Goal: Task Accomplishment & Management: Complete application form

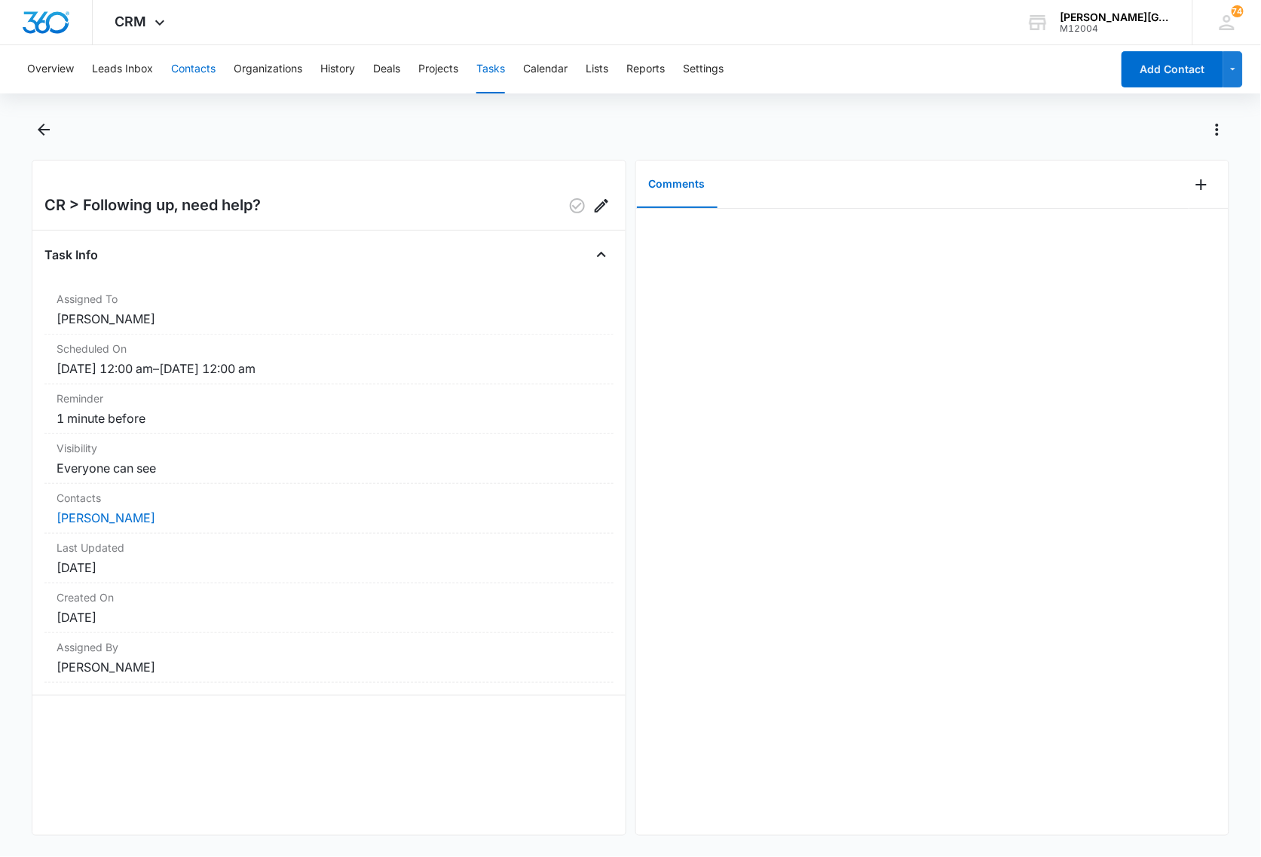
click at [208, 66] on button "Contacts" at bounding box center [193, 69] width 44 height 48
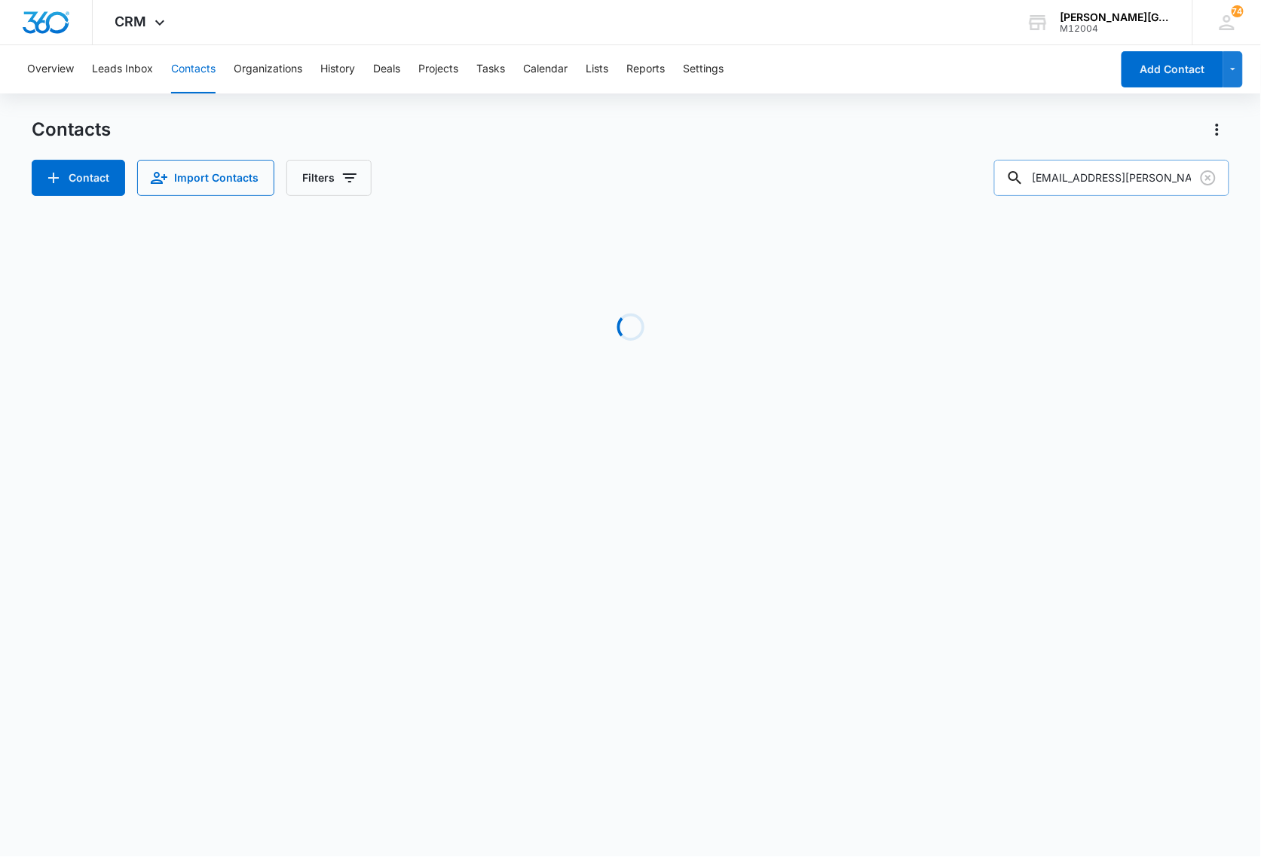
click at [1094, 171] on input "[EMAIL_ADDRESS][PERSON_NAME][DOMAIN_NAME]" at bounding box center [1111, 178] width 235 height 36
paste input "[PHONE_NUMBER]"
type input "[PHONE_NUMBER]"
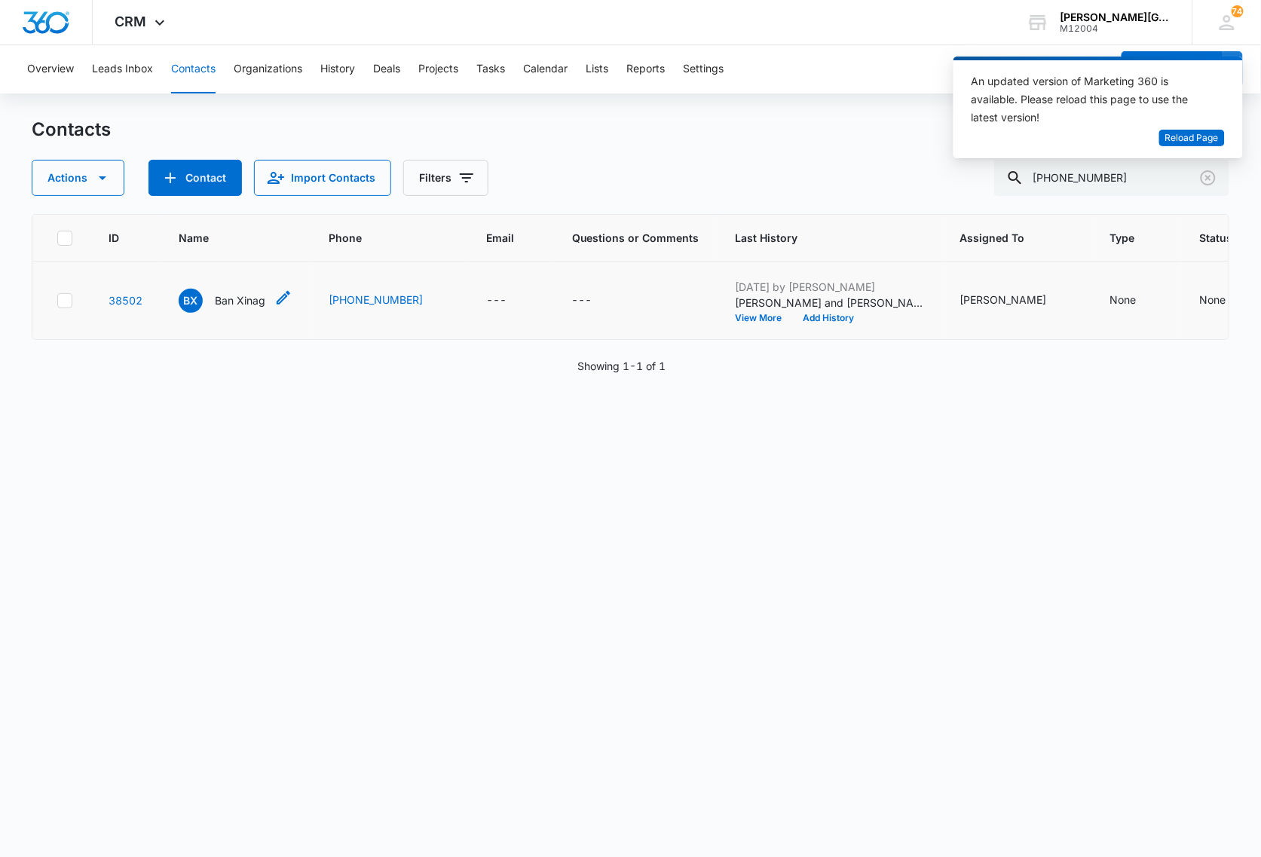
click at [246, 300] on p "Ban Xinag" at bounding box center [240, 300] width 50 height 16
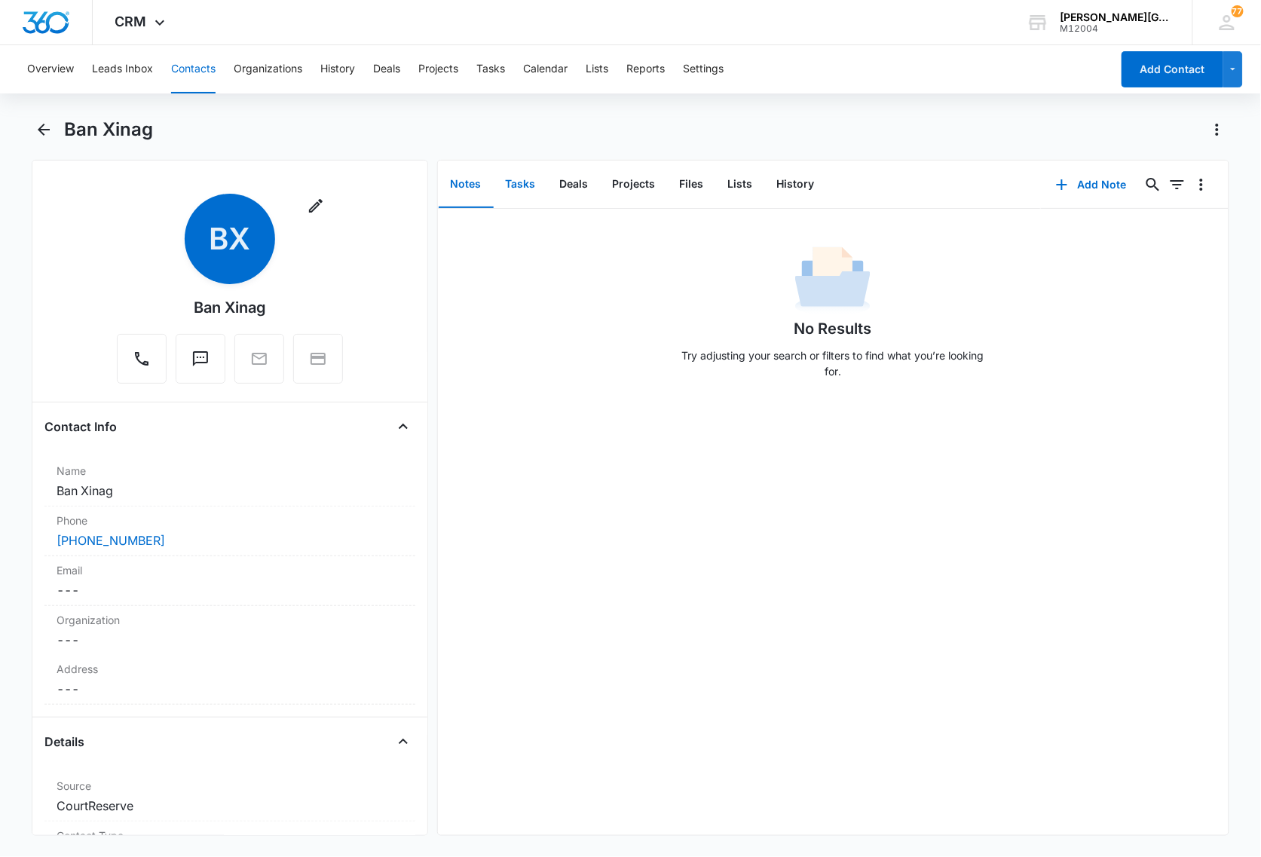
click at [521, 186] on button "Tasks" at bounding box center [521, 184] width 54 height 47
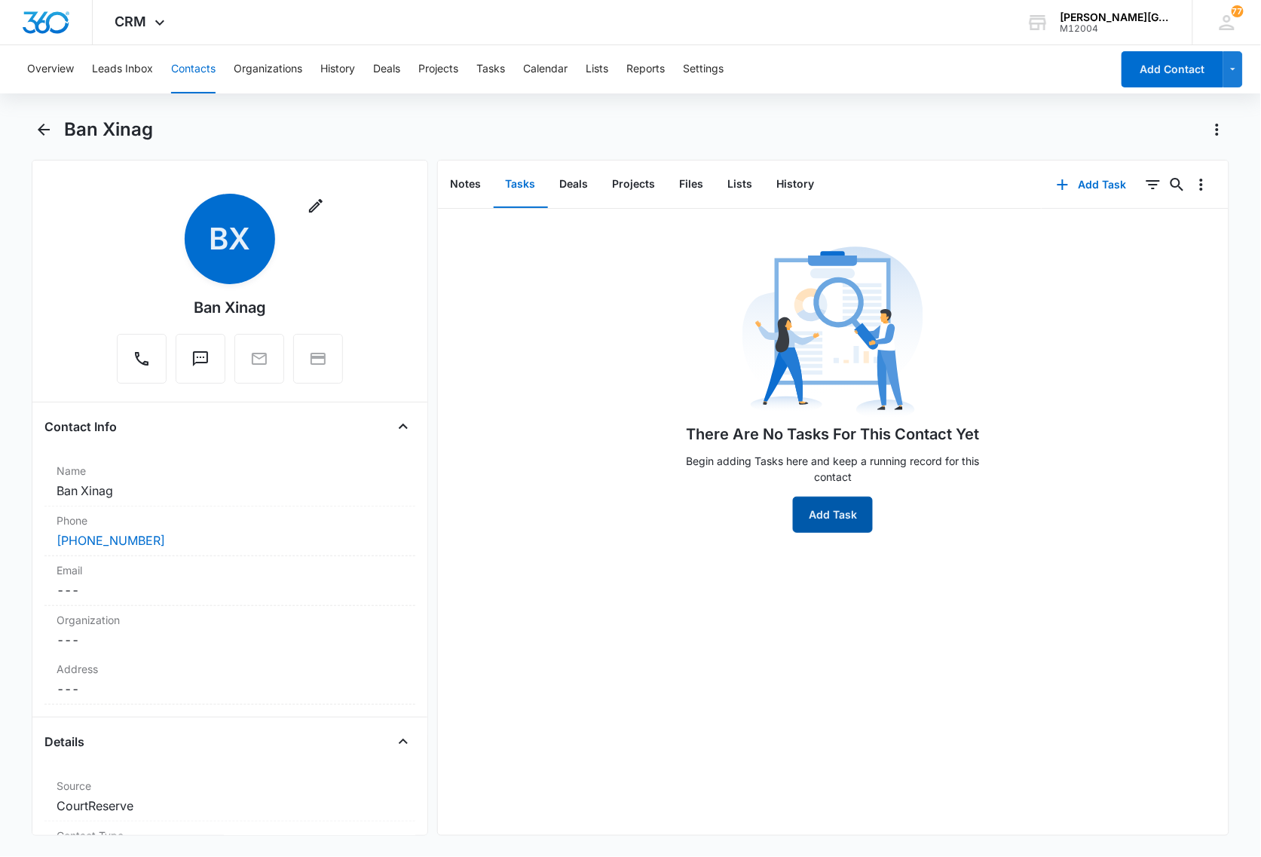
click at [820, 515] on button "Add Task" at bounding box center [833, 515] width 80 height 36
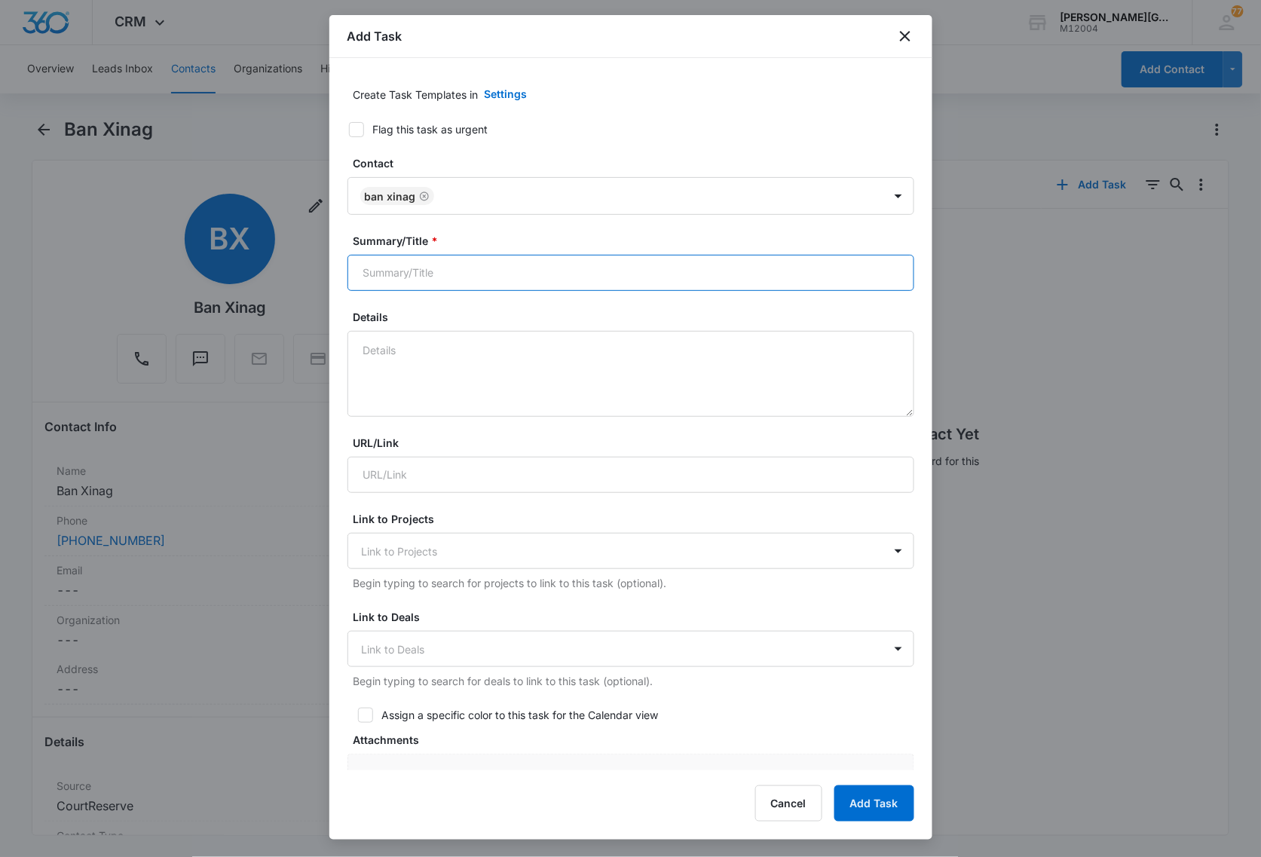
click at [441, 275] on input "Summary/Title *" at bounding box center [630, 273] width 567 height 36
click at [668, 267] on input "CR > Following up on your request for semi-private lessons" at bounding box center [630, 273] width 567 height 36
click at [821, 270] on input "CR > Following up on your request for semi-private lessons in September for you…" at bounding box center [630, 273] width 567 height 36
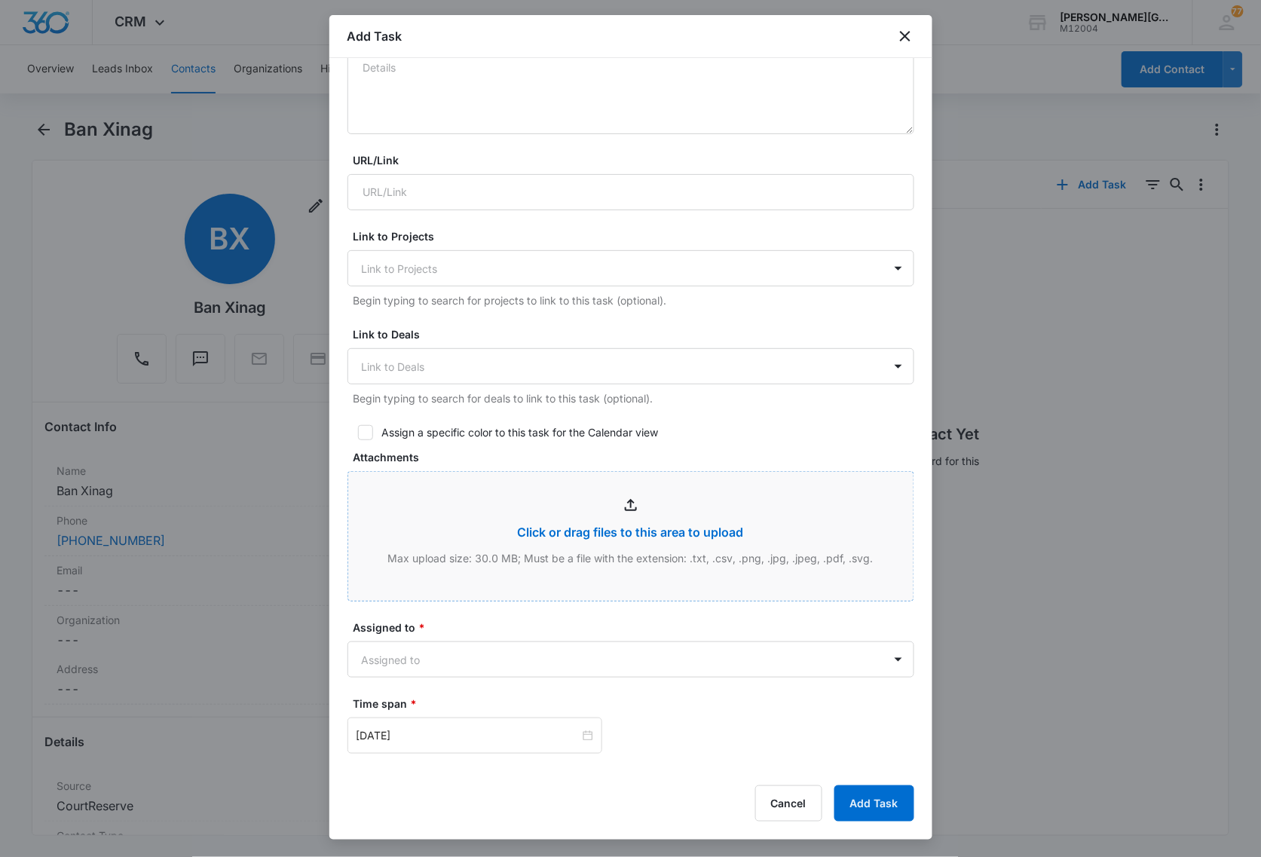
type input "CR > Following up on your request for semi-private lessons in September for you…"
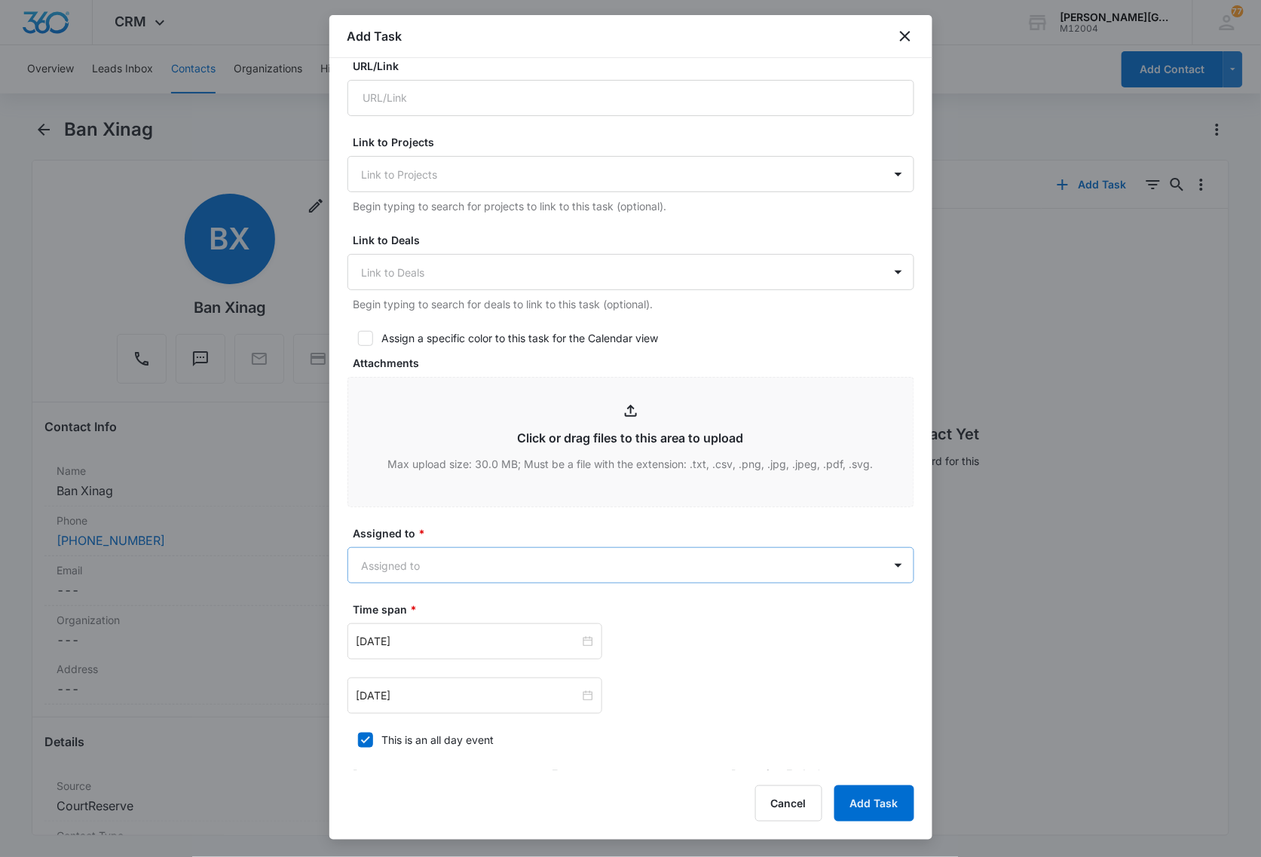
click at [469, 565] on body "CRM Apps Reputation Websites Forms CRM Email Social Content Ads Intelligence Fi…" at bounding box center [630, 428] width 1261 height 857
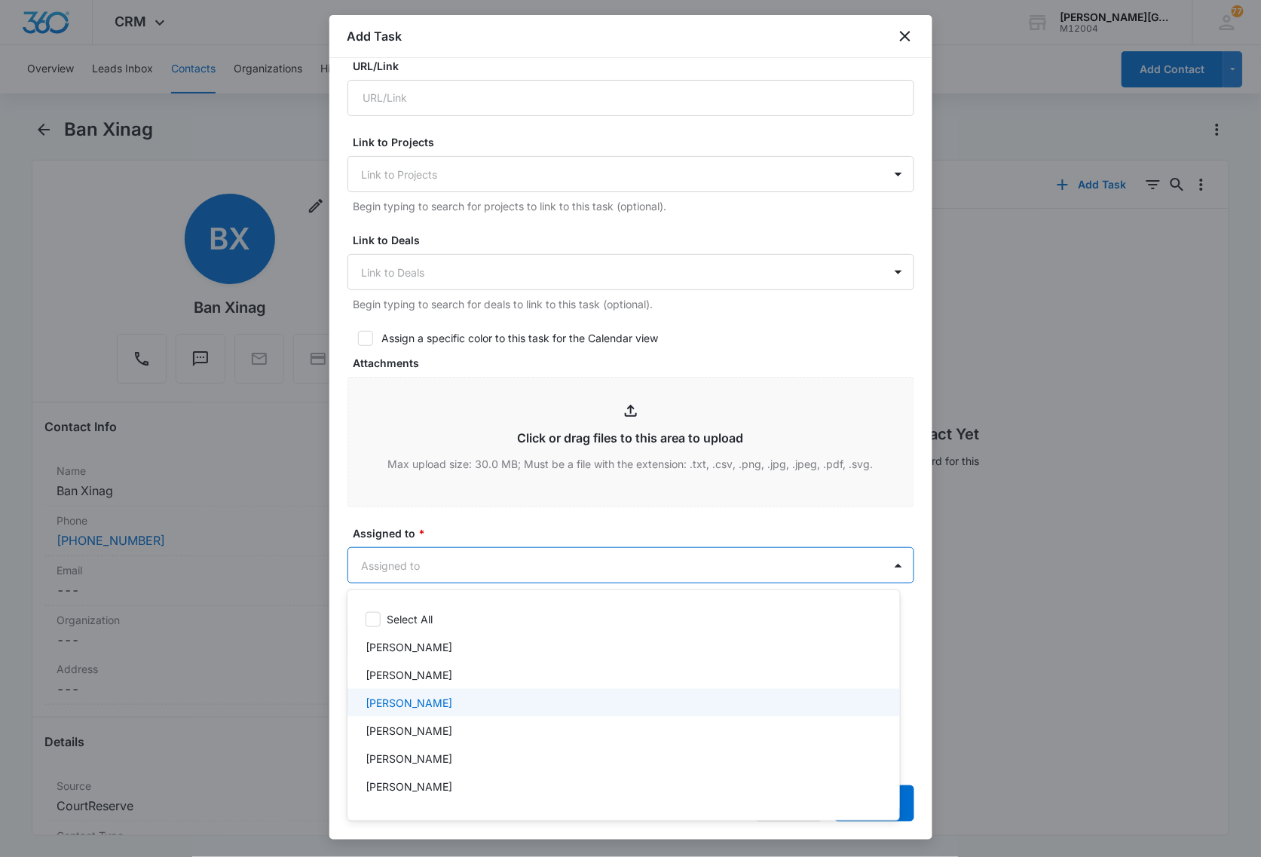
click at [490, 709] on div "[PERSON_NAME]" at bounding box center [621, 703] width 513 height 16
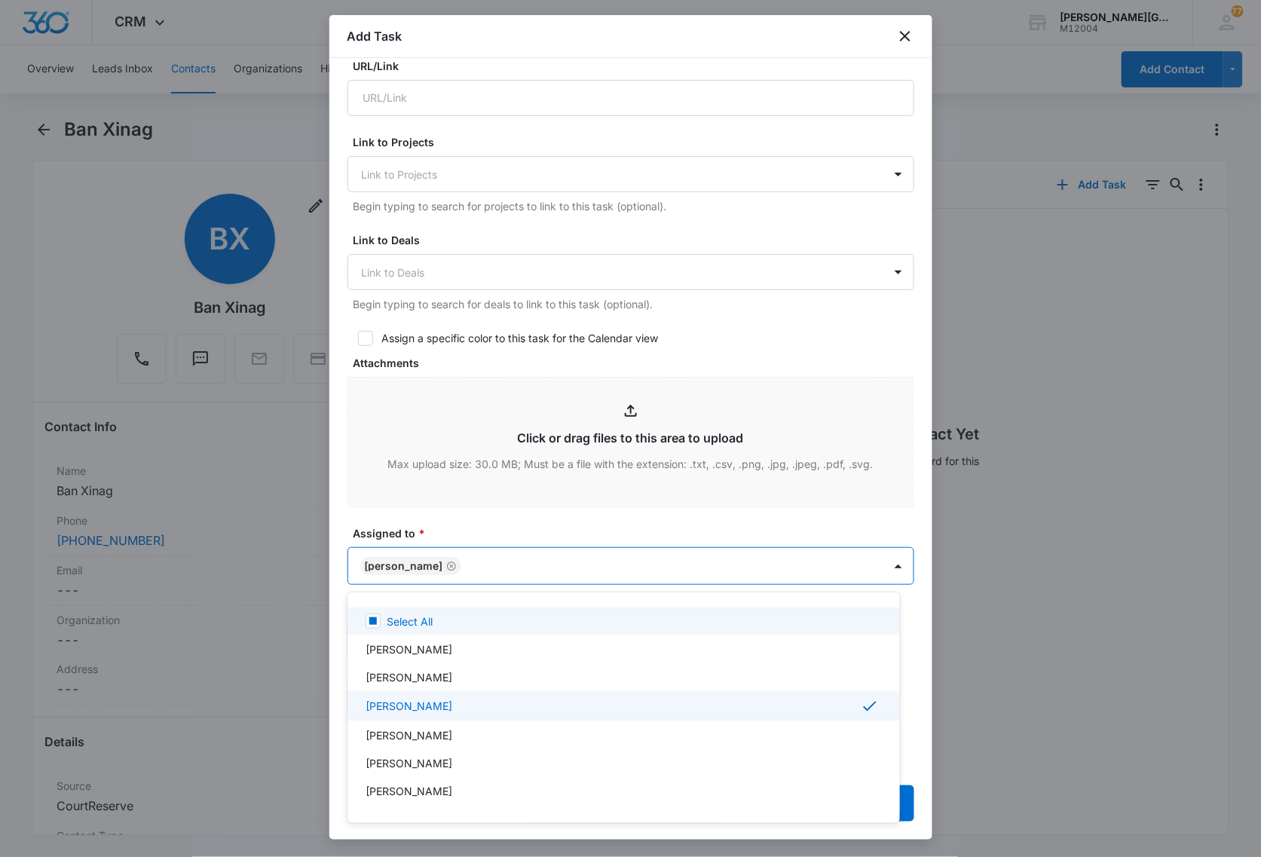
click at [502, 530] on div at bounding box center [630, 428] width 1261 height 857
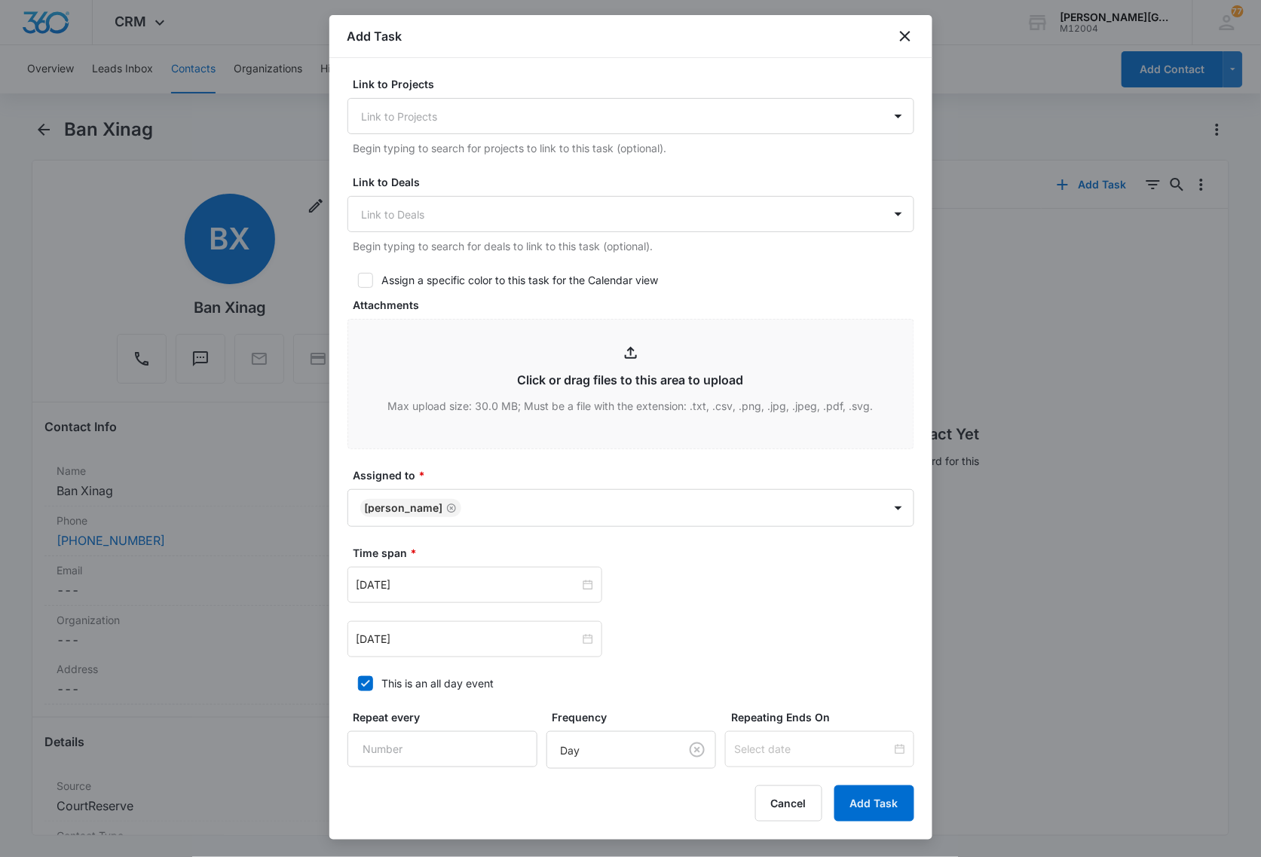
scroll to position [565, 0]
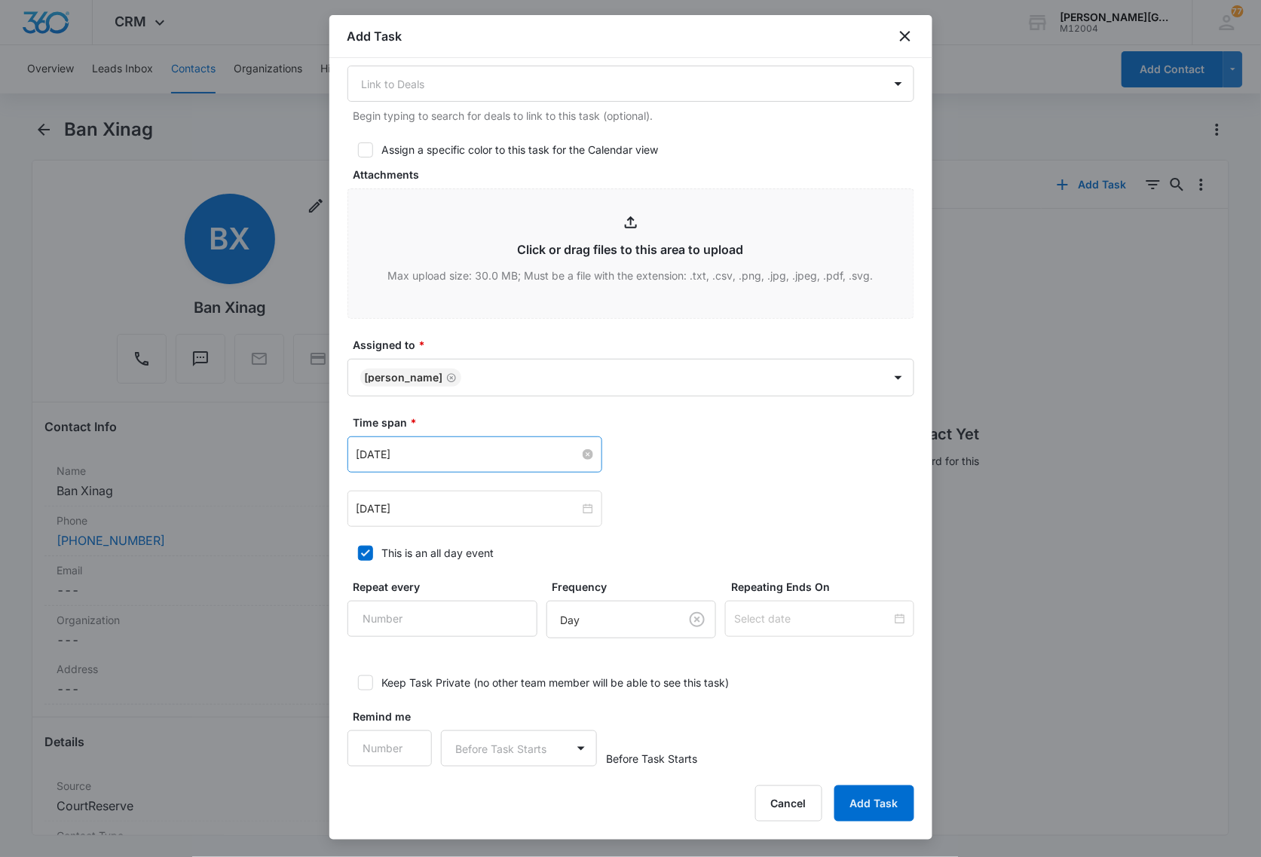
click at [397, 458] on input "Aug 11, 2025" at bounding box center [467, 454] width 223 height 17
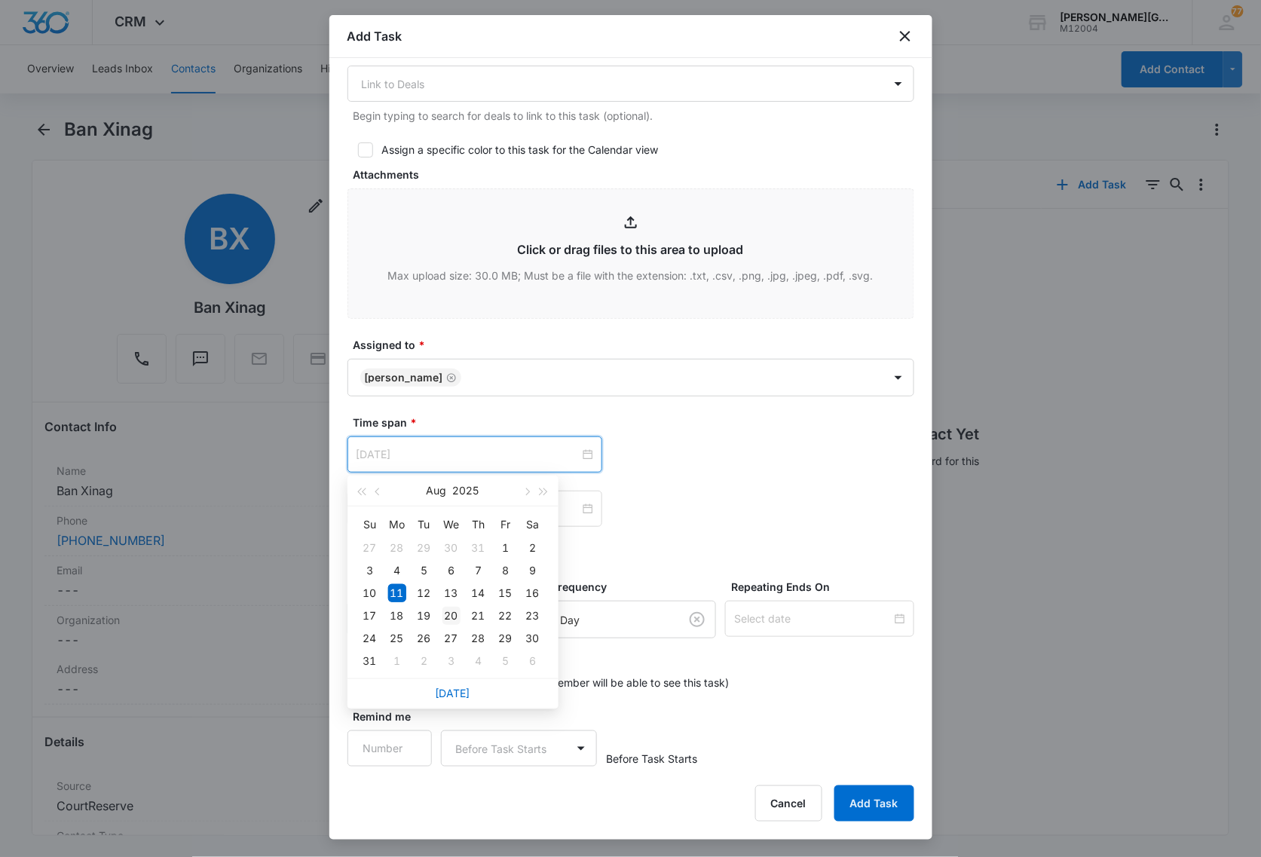
type input "Aug 20, 2025"
click at [451, 616] on div "20" at bounding box center [451, 616] width 18 height 18
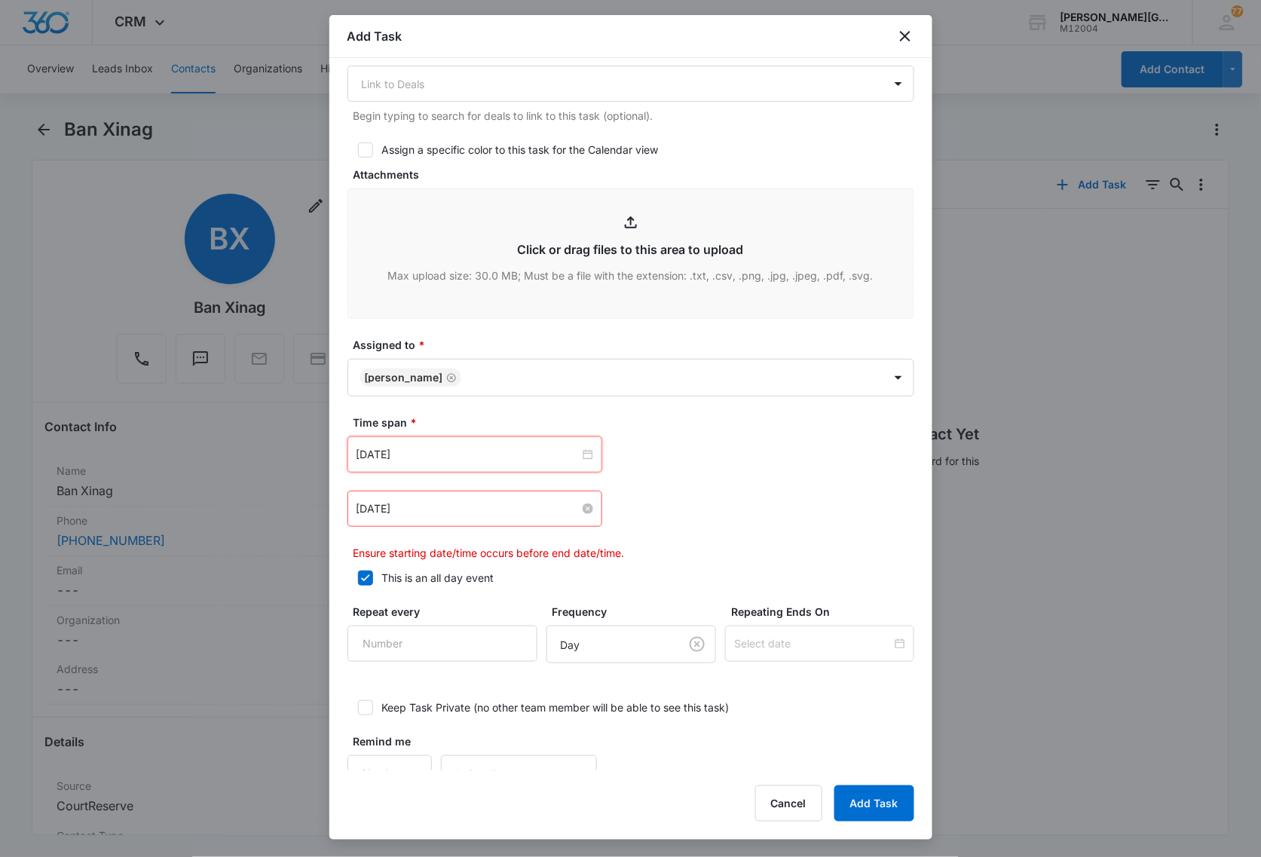
click at [500, 506] on input "Aug 11, 2025" at bounding box center [467, 508] width 223 height 17
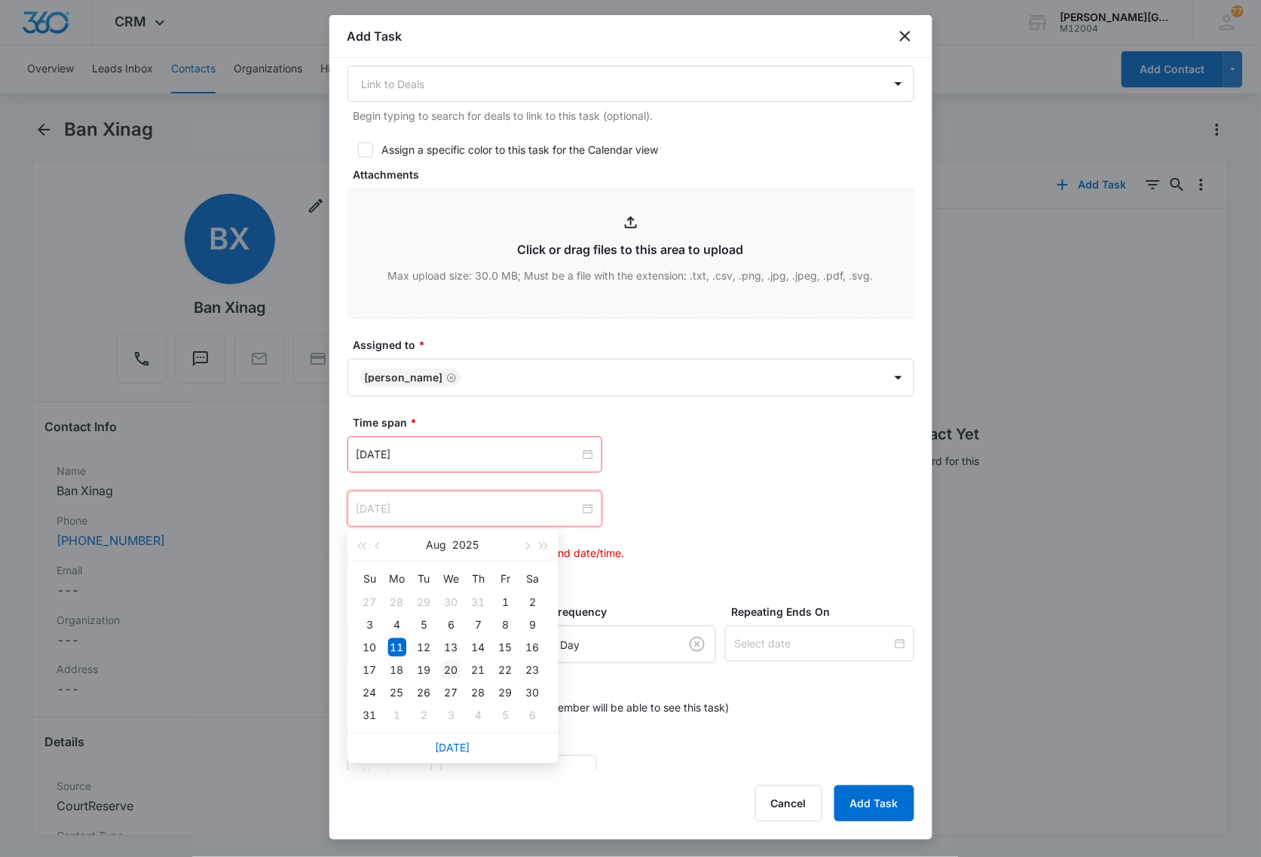
type input "Aug 20, 2025"
click at [447, 671] on div "20" at bounding box center [451, 670] width 18 height 18
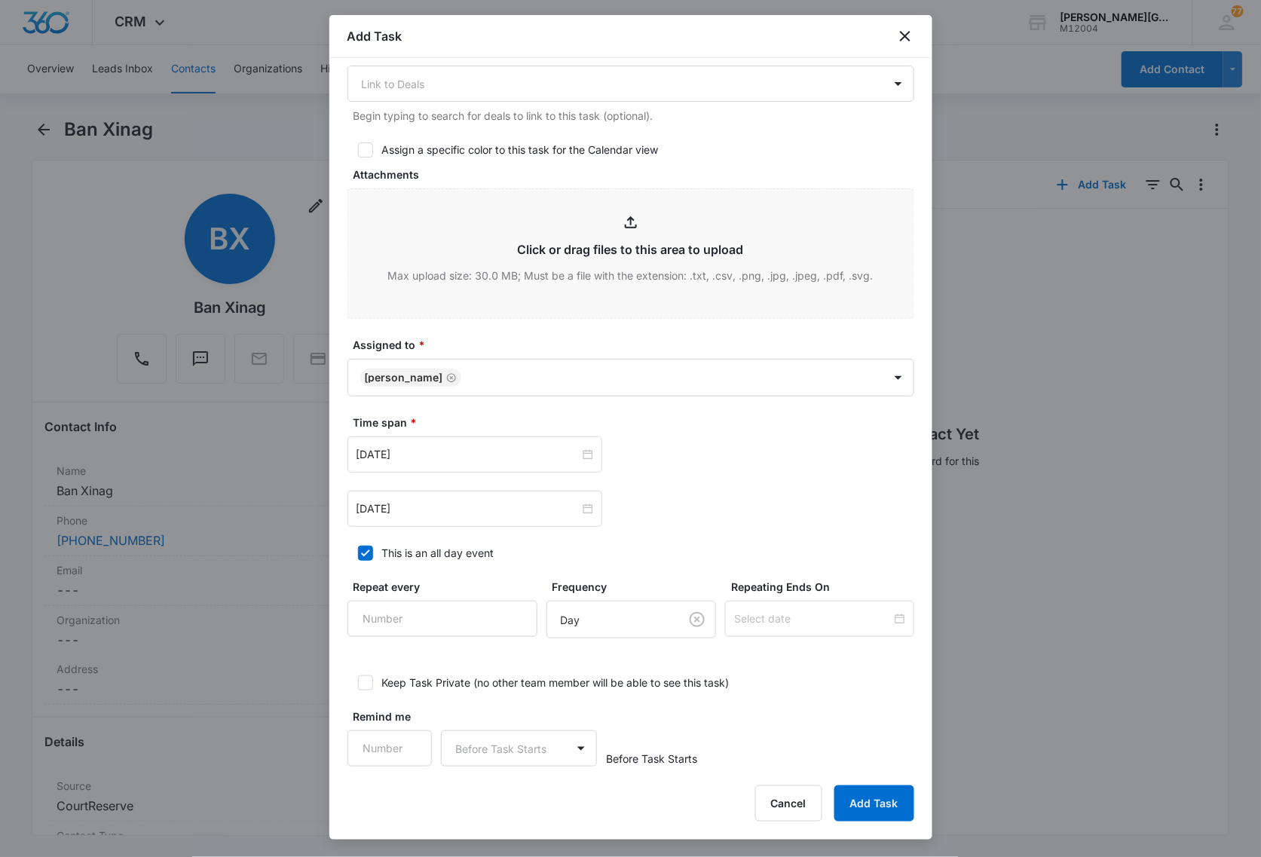
click at [369, 552] on icon at bounding box center [366, 553] width 14 height 14
click at [358, 552] on input "This is an all day event" at bounding box center [352, 553] width 11 height 11
checkbox input "false"
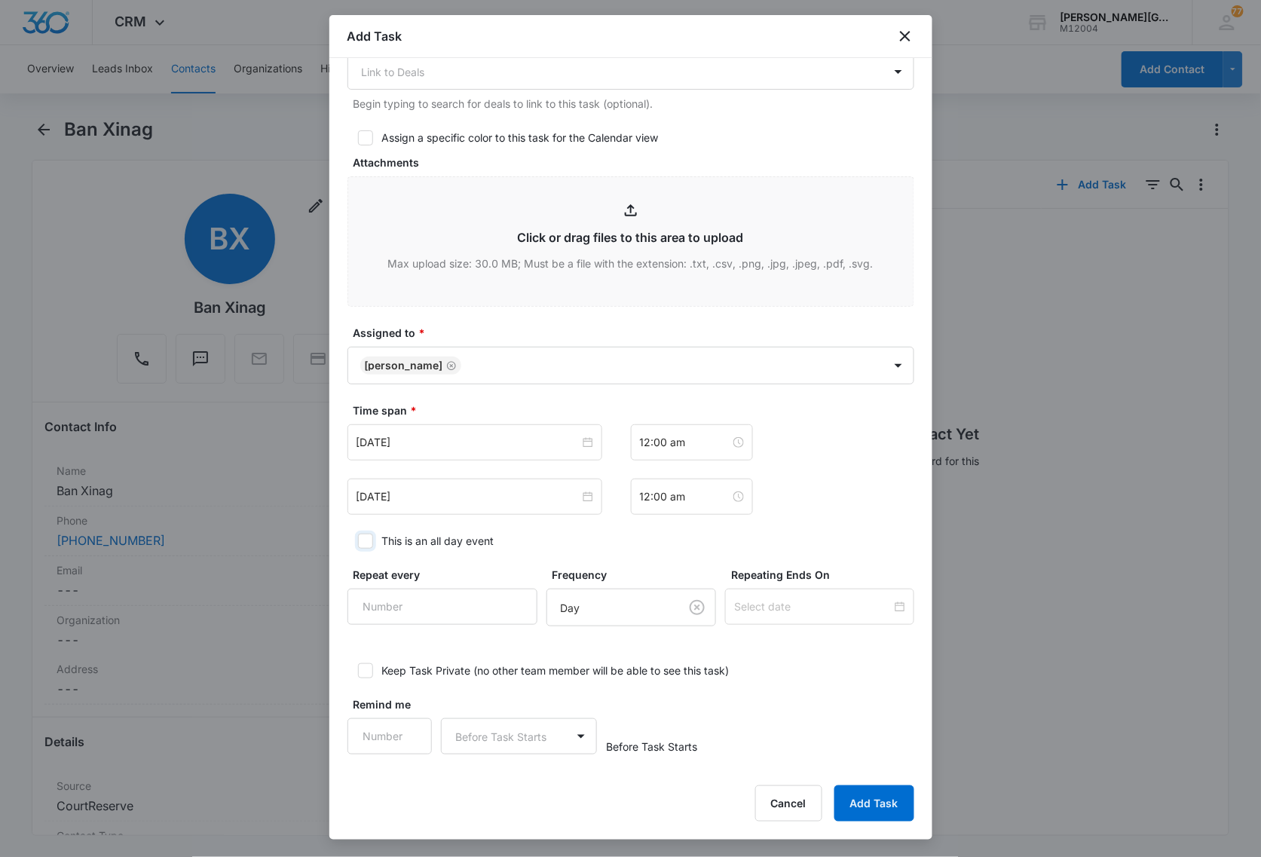
scroll to position [580, 0]
click at [378, 725] on input "Remind me" at bounding box center [389, 734] width 85 height 36
type input "1"
click at [512, 723] on body "CRM Apps Reputation Websites Forms CRM Email Social Content Ads Intelligence Fi…" at bounding box center [630, 428] width 1261 height 857
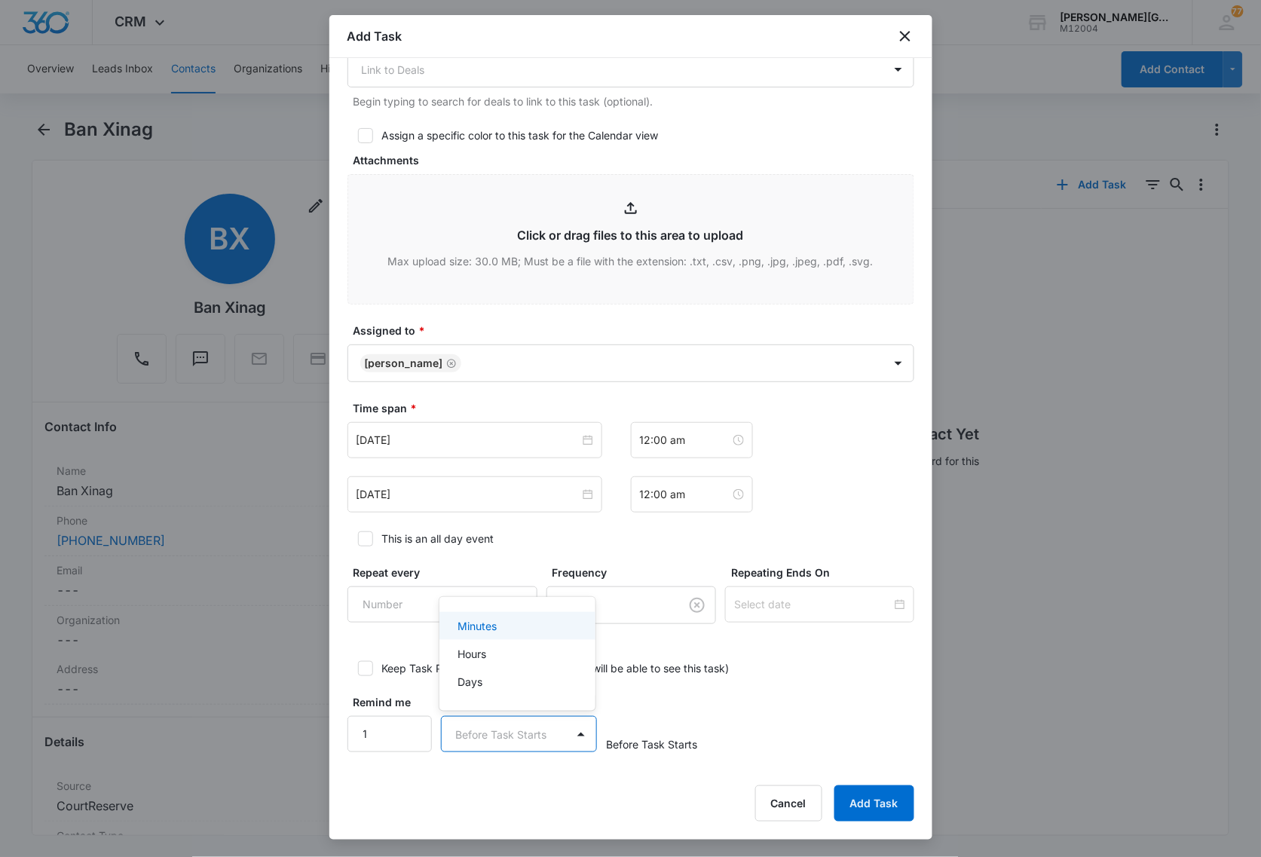
click at [506, 626] on div "Minutes" at bounding box center [515, 626] width 117 height 16
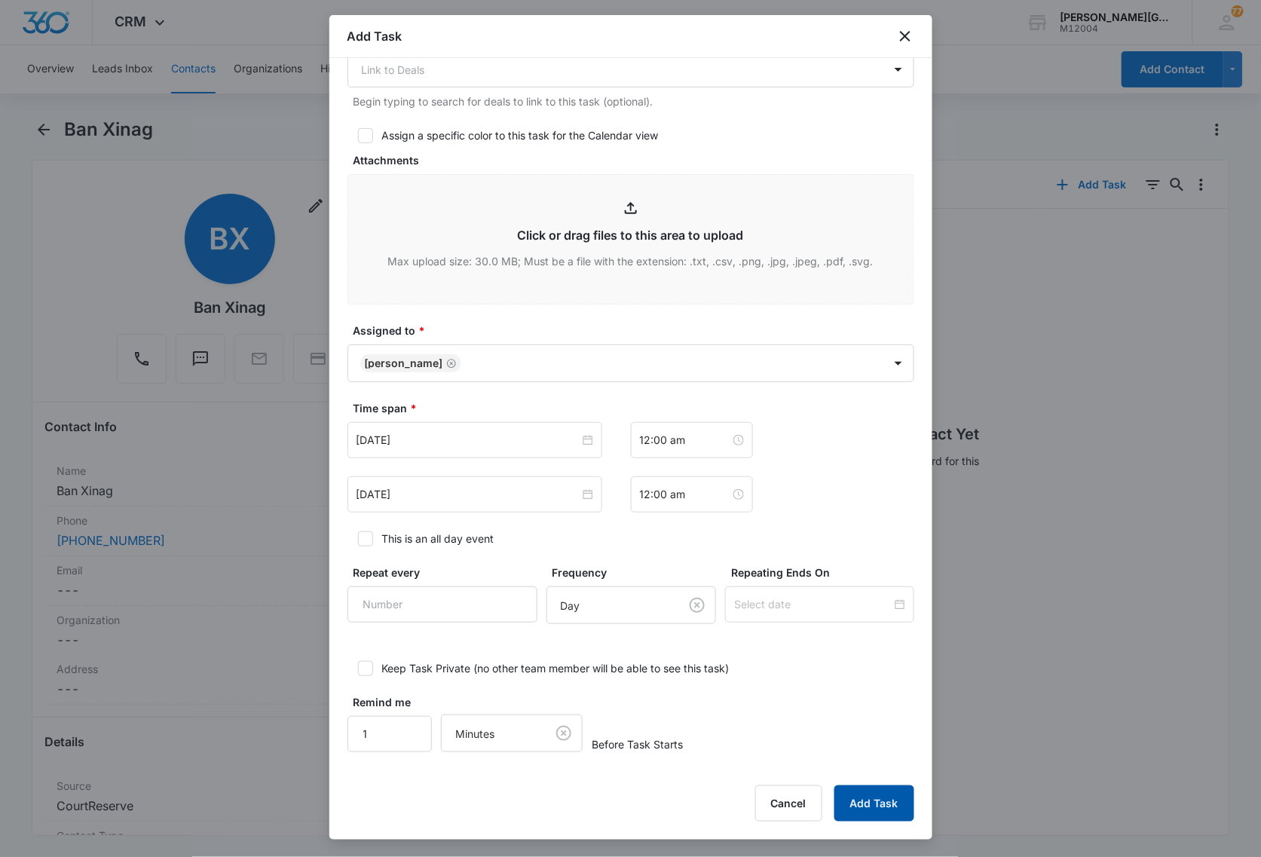
click at [885, 816] on button "Add Task" at bounding box center [874, 803] width 80 height 36
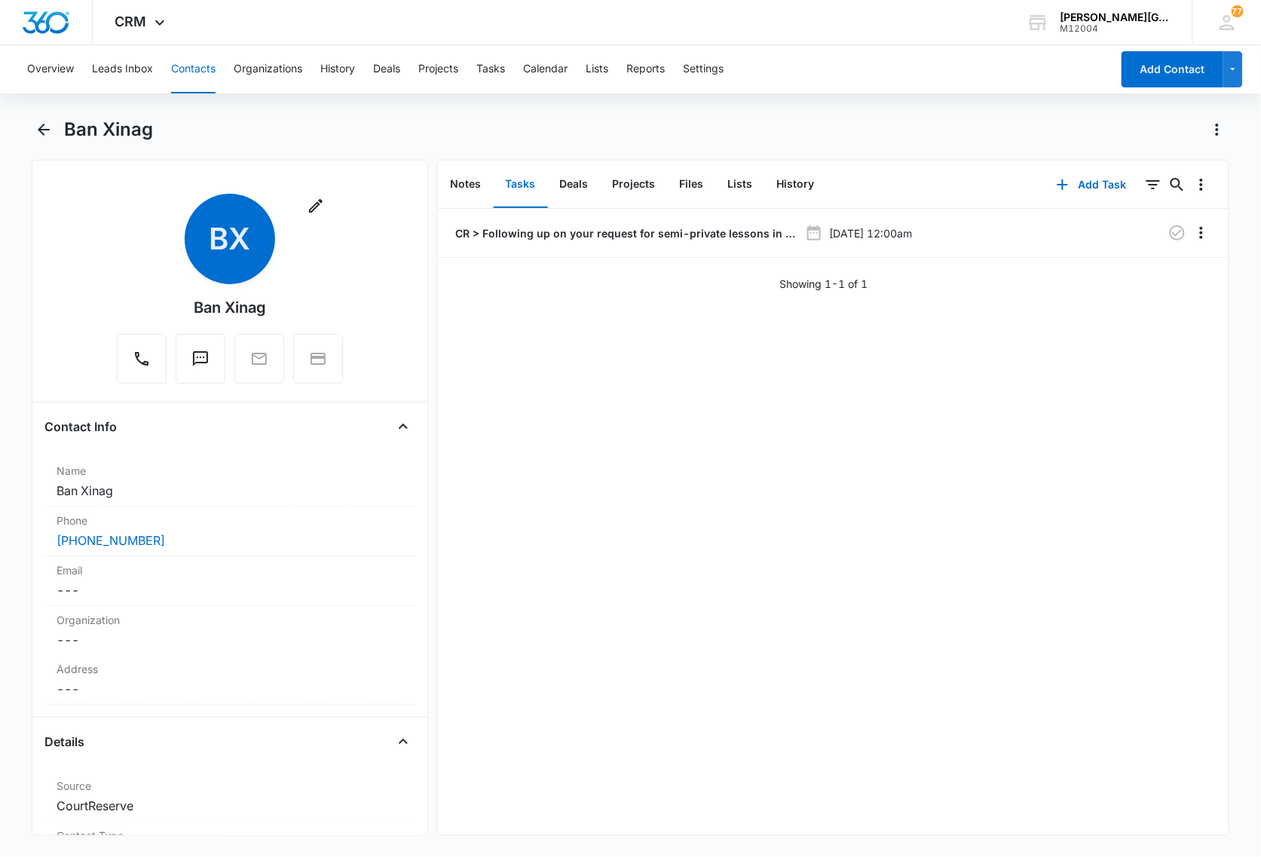
click at [198, 65] on button "Contacts" at bounding box center [193, 69] width 44 height 48
